Goal: Task Accomplishment & Management: Manage account settings

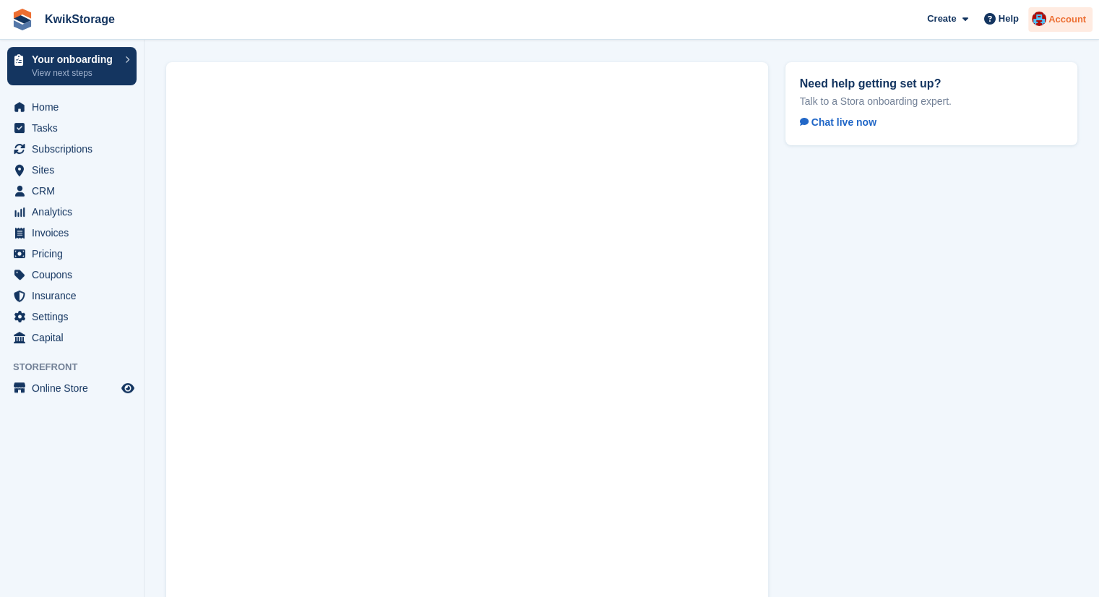
click at [1046, 15] on img at bounding box center [1038, 19] width 14 height 14
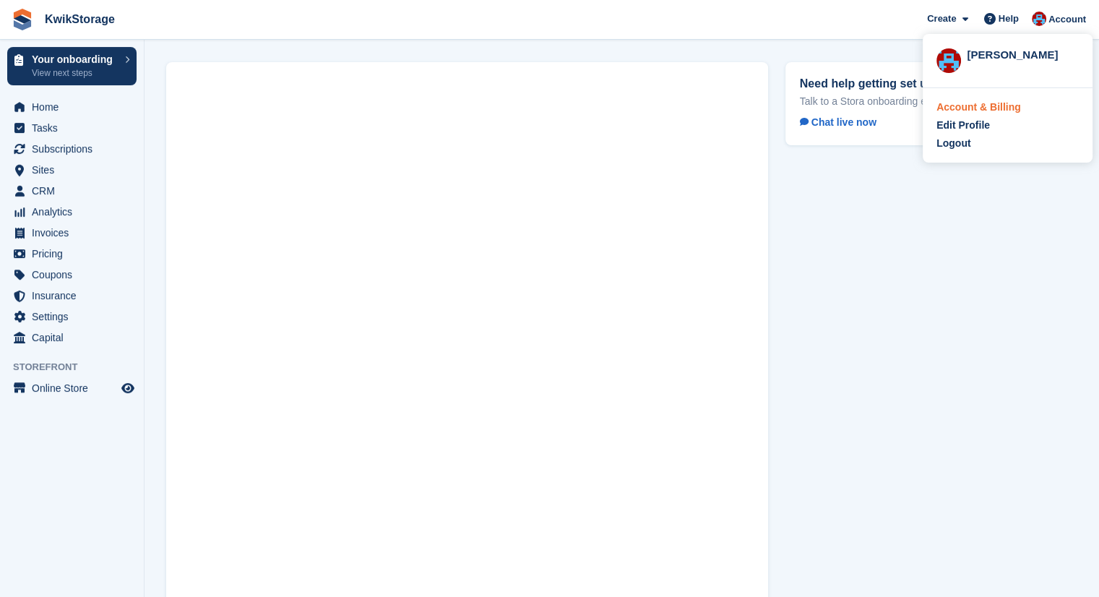
click at [976, 108] on div "Account & Billing" at bounding box center [978, 107] width 85 height 15
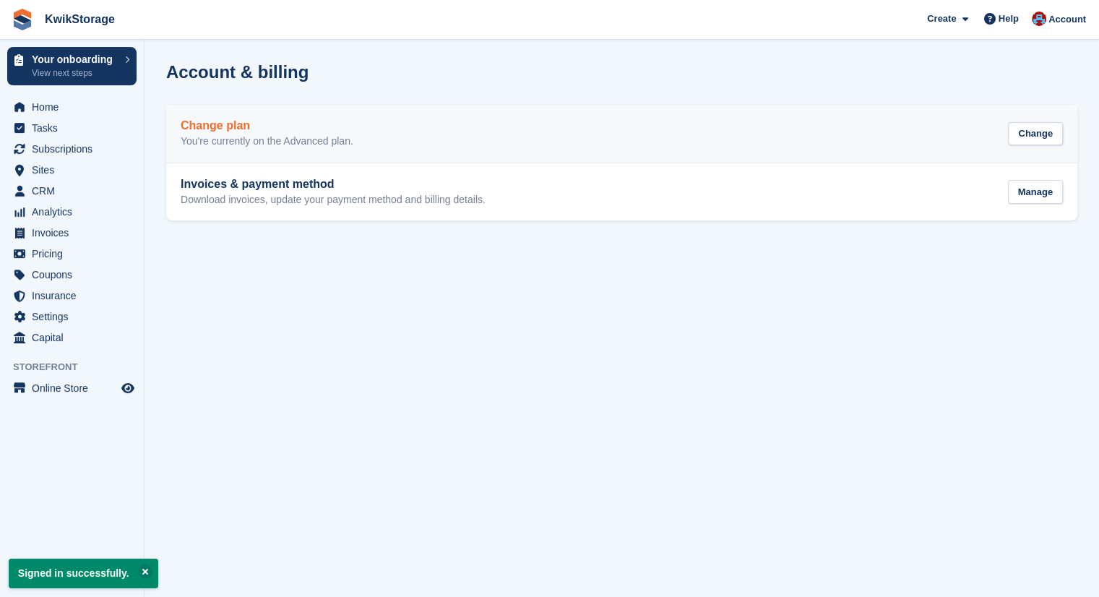
click at [402, 128] on div "Change plan You're currently on the Advanced plan. Change" at bounding box center [622, 133] width 882 height 29
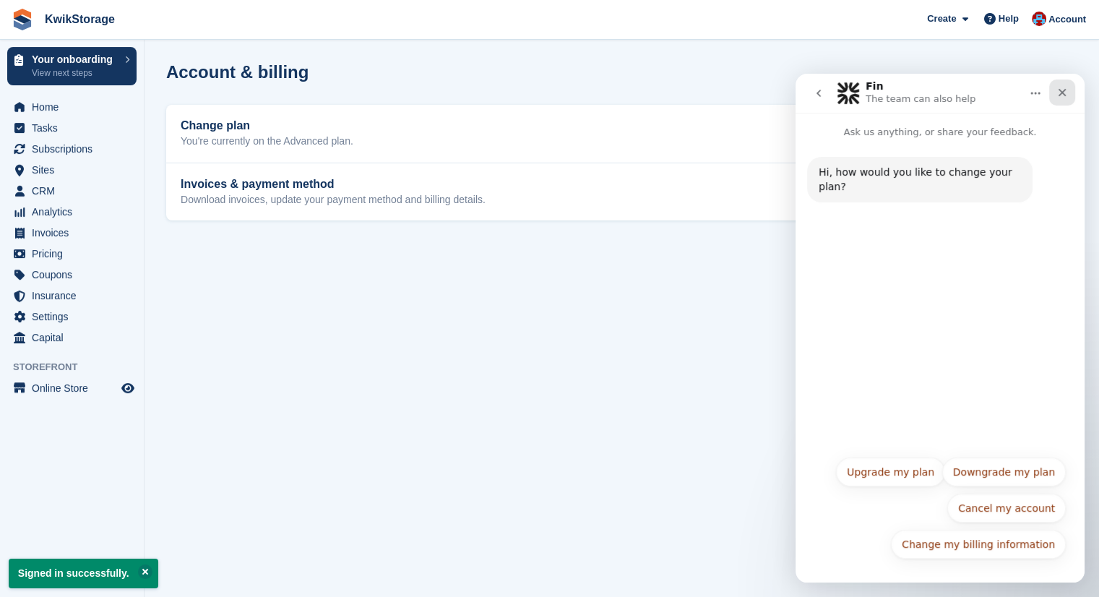
click at [1064, 98] on div "Close" at bounding box center [1062, 92] width 26 height 26
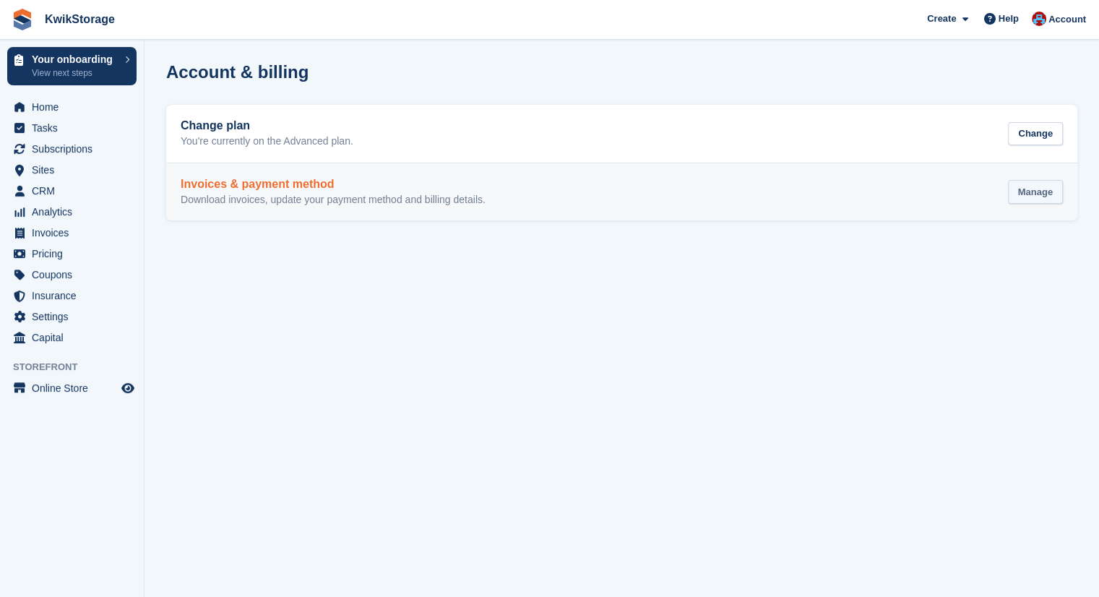
click at [1019, 196] on div "Manage" at bounding box center [1035, 192] width 55 height 24
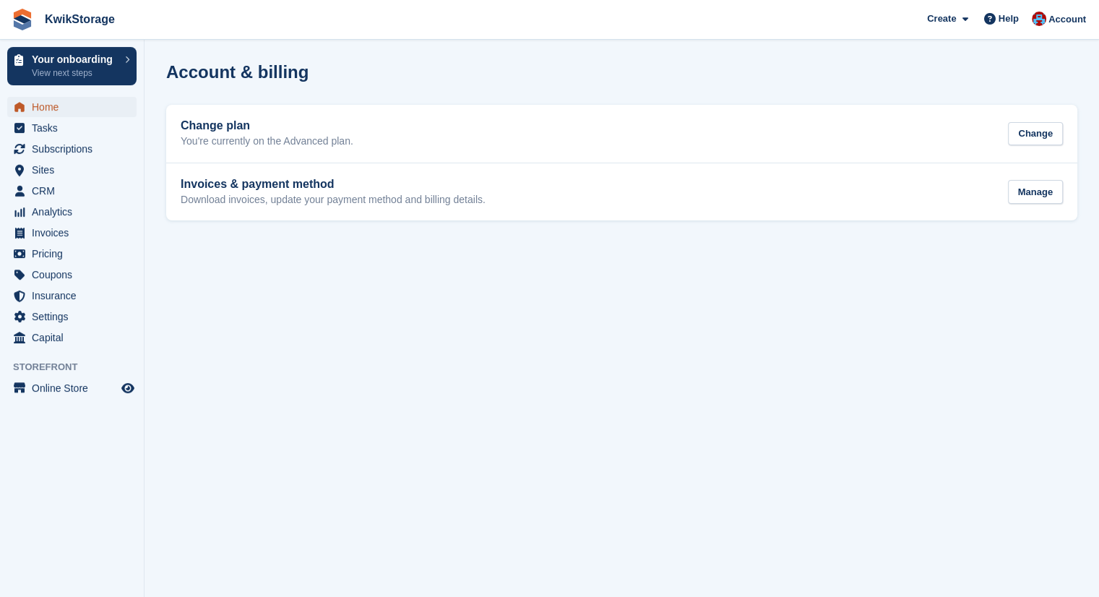
click at [50, 109] on span "Home" at bounding box center [75, 107] width 87 height 20
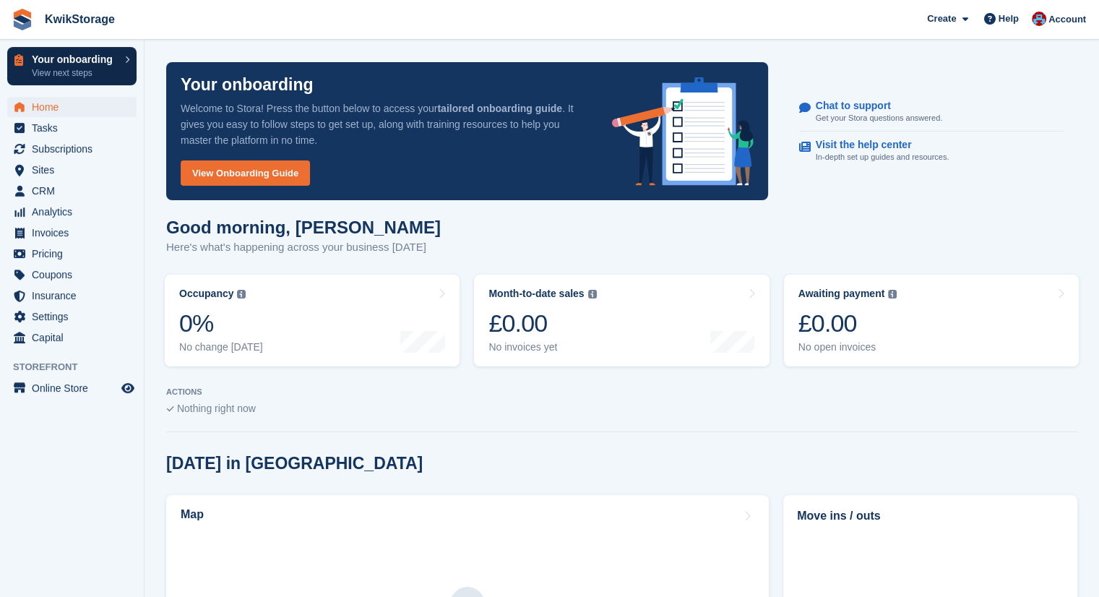
click at [44, 69] on p "View next steps" at bounding box center [75, 72] width 86 height 13
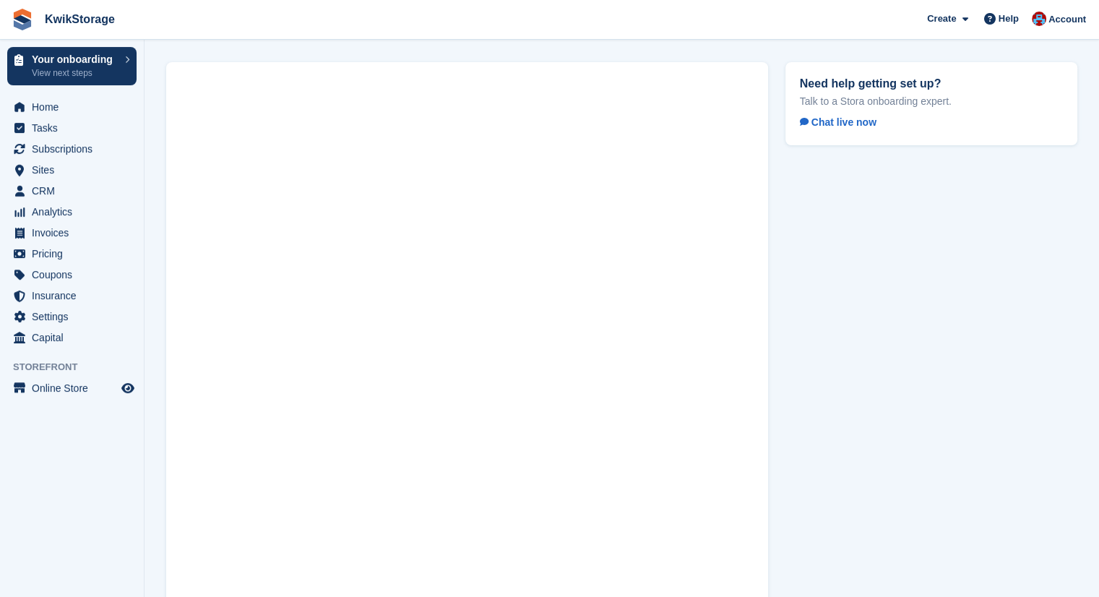
scroll to position [49, 0]
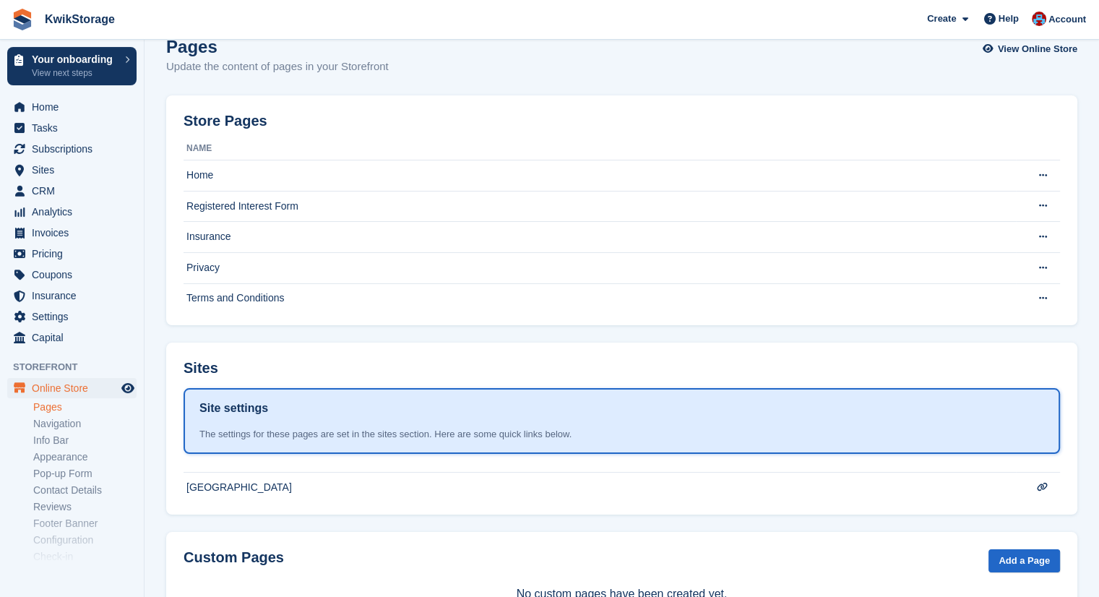
scroll to position [84, 0]
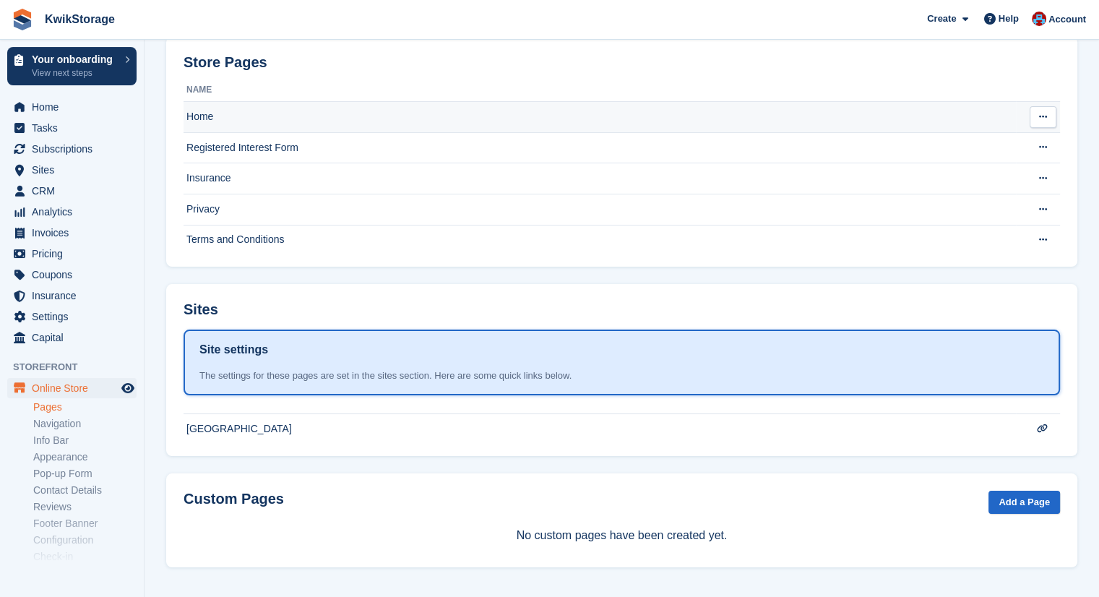
click at [500, 114] on td "Home" at bounding box center [599, 117] width 832 height 31
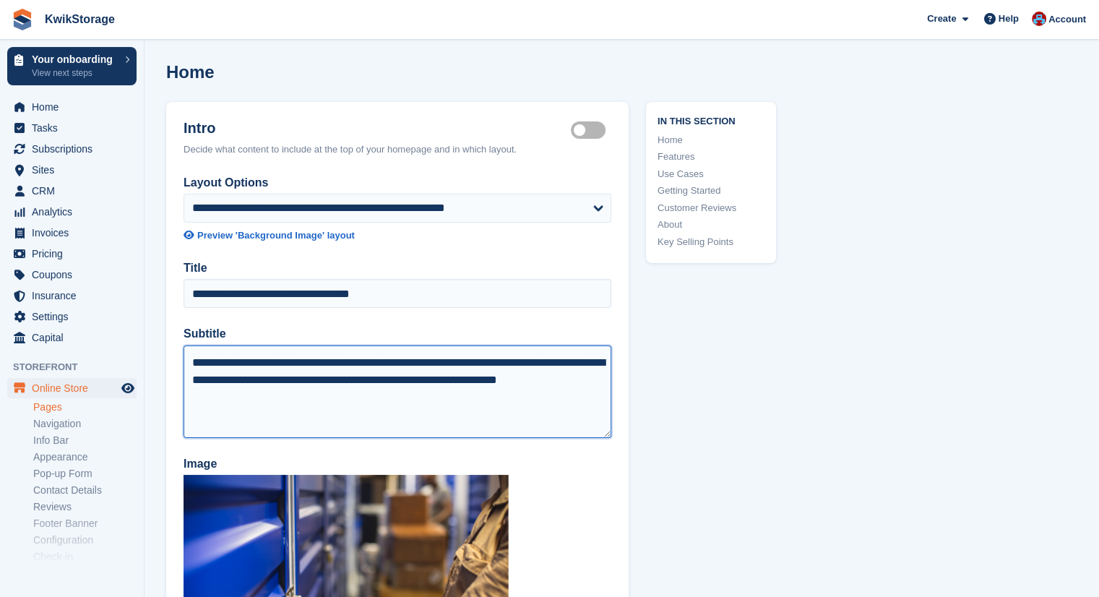
drag, startPoint x: 257, startPoint y: 398, endPoint x: 184, endPoint y: 363, distance: 81.1
click at [184, 363] on textarea "**********" at bounding box center [397, 391] width 428 height 92
